Goal: Book appointment/travel/reservation

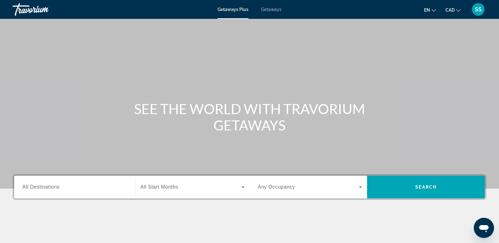
click at [265, 9] on span "Getaways" at bounding box center [271, 9] width 20 height 5
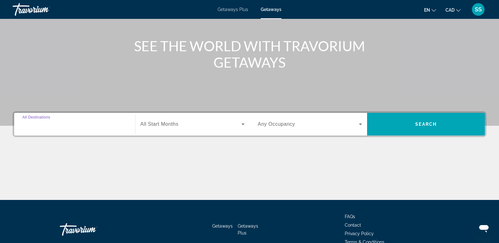
click at [79, 127] on input "Destination All Destinations" at bounding box center [74, 125] width 104 height 8
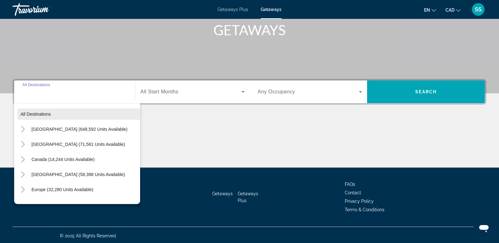
scroll to position [97, 0]
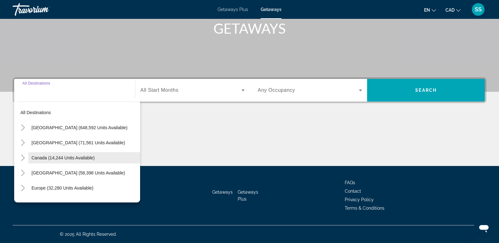
click at [76, 156] on span "Canada (14,244 units available)" at bounding box center [62, 157] width 63 height 5
type input "**********"
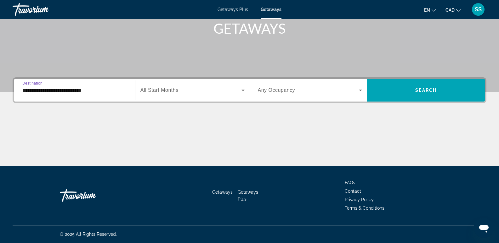
click at [234, 92] on span "Search widget" at bounding box center [190, 91] width 101 height 8
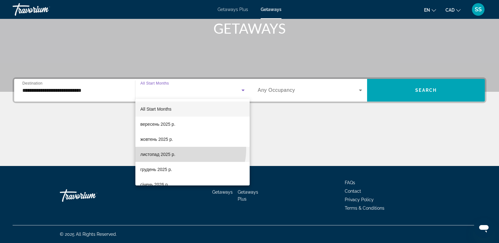
click at [184, 149] on mat-option "листопад 2025 р." at bounding box center [192, 154] width 114 height 15
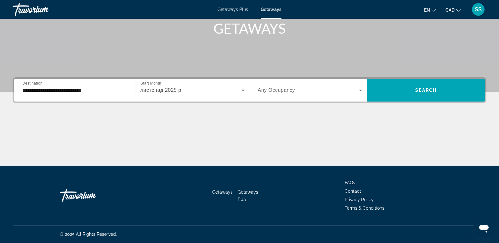
click at [359, 94] on div "Search widget" at bounding box center [310, 90] width 104 height 18
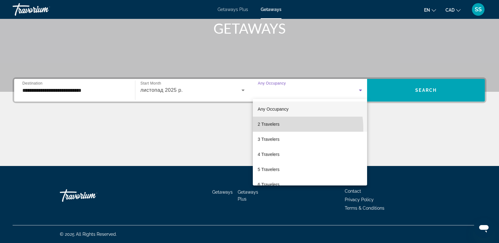
click at [276, 129] on mat-option "2 Travelers" at bounding box center [310, 124] width 115 height 15
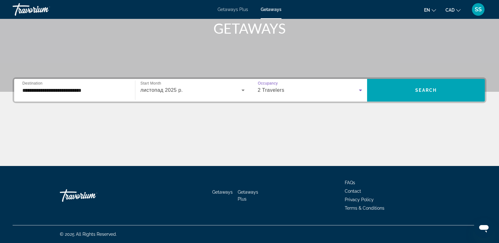
click at [357, 93] on icon "Search widget" at bounding box center [360, 91] width 8 height 8
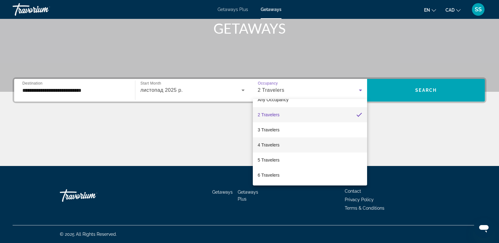
scroll to position [0, 0]
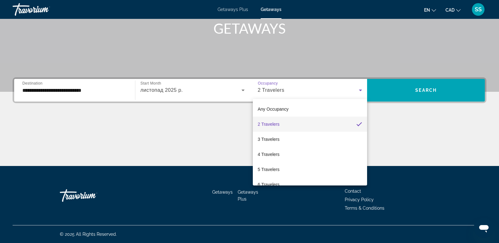
click at [283, 124] on mat-option "2 Travelers" at bounding box center [310, 124] width 115 height 15
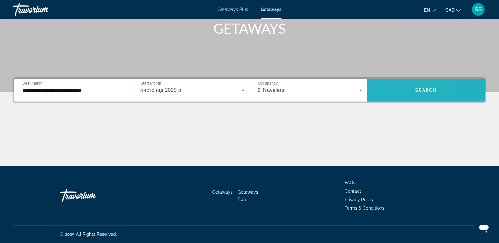
click at [388, 91] on span "Search widget" at bounding box center [426, 90] width 118 height 15
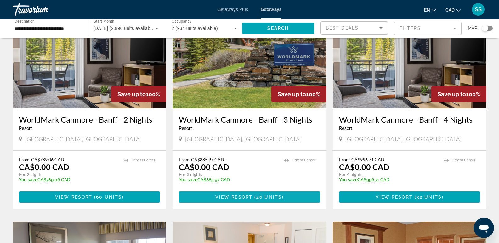
scroll to position [63, 0]
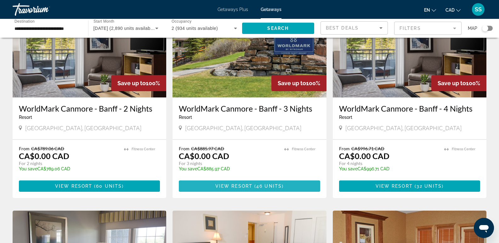
click at [251, 187] on span "View Resort" at bounding box center [233, 186] width 37 height 5
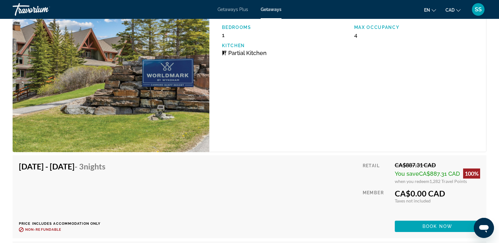
scroll to position [1227, 0]
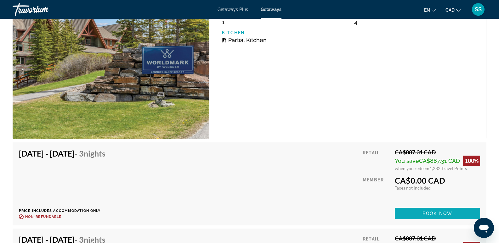
click at [437, 213] on span "Book now" at bounding box center [437, 213] width 30 height 5
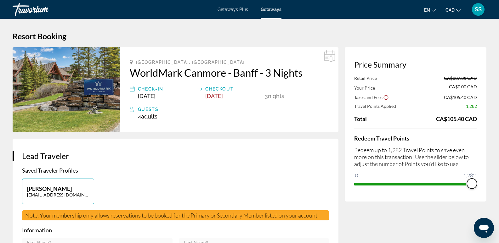
drag, startPoint x: 471, startPoint y: 185, endPoint x: 476, endPoint y: 185, distance: 4.4
click at [476, 185] on span "ngx-slider" at bounding box center [472, 184] width 10 height 10
